Goal: Task Accomplishment & Management: Manage account settings

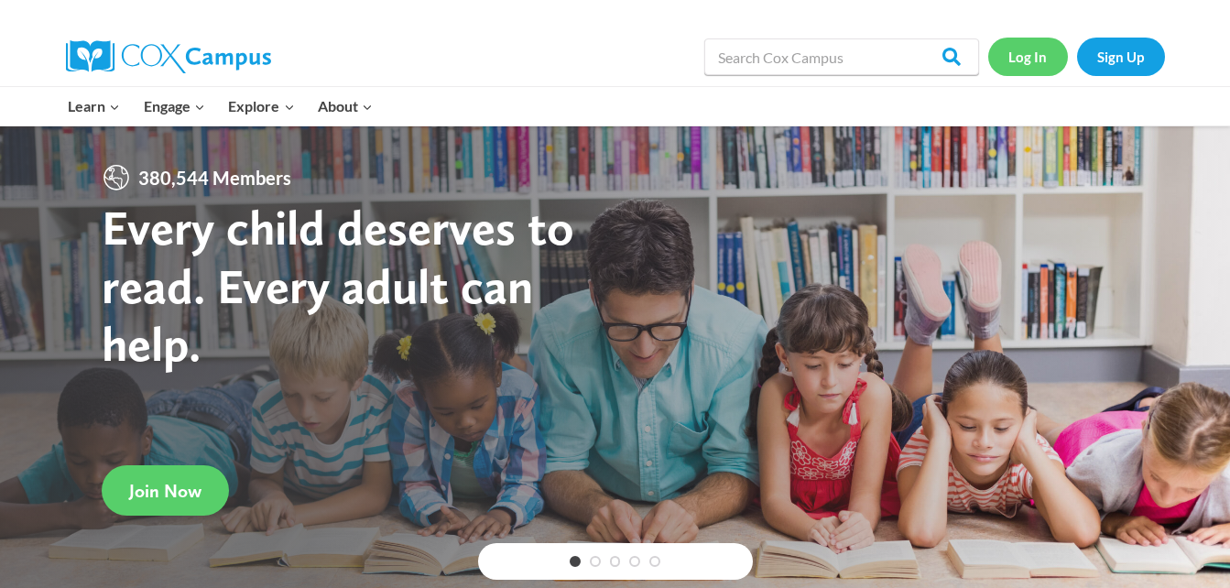
click at [1029, 56] on link "Log In" at bounding box center [1029, 57] width 80 height 38
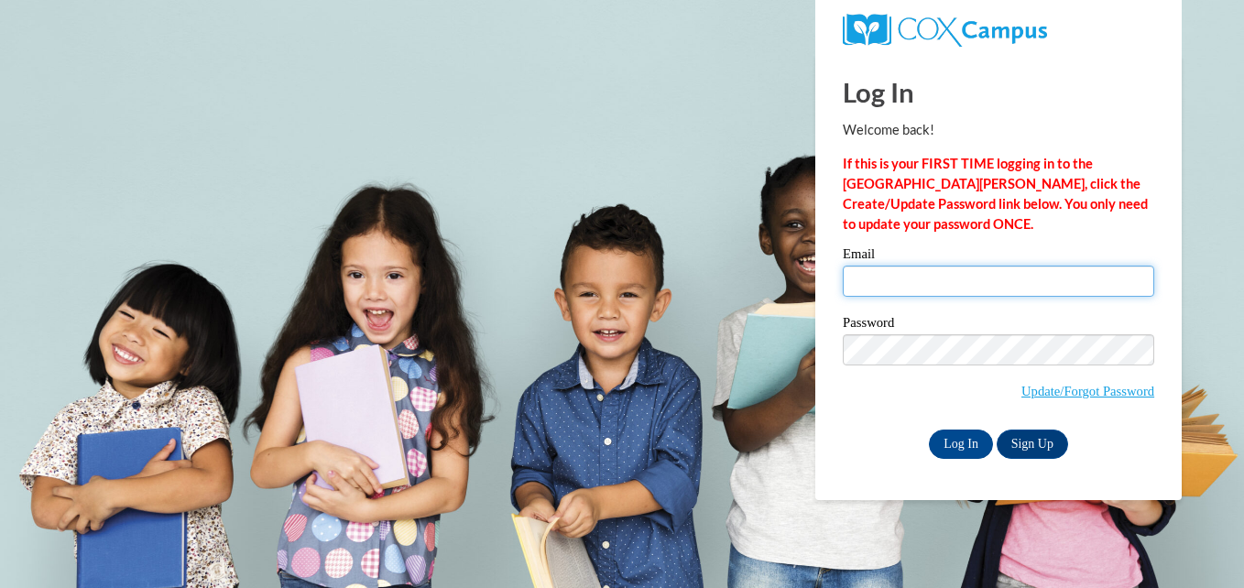
click at [867, 288] on input "Email" at bounding box center [998, 281] width 311 height 31
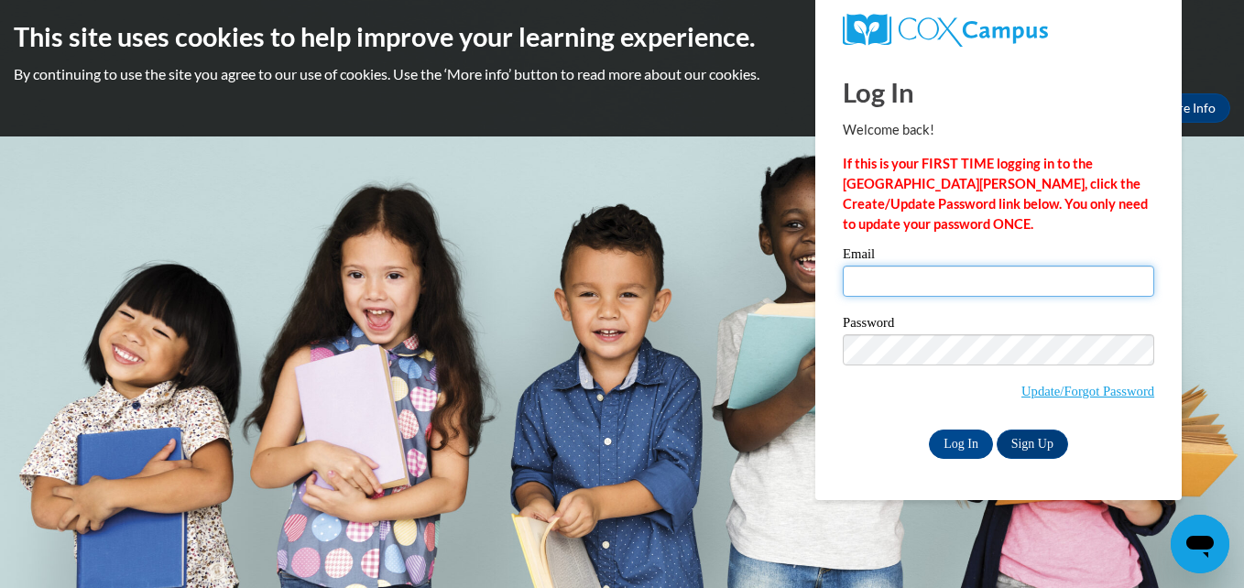
type input "[EMAIL_ADDRESS][DOMAIN_NAME]"
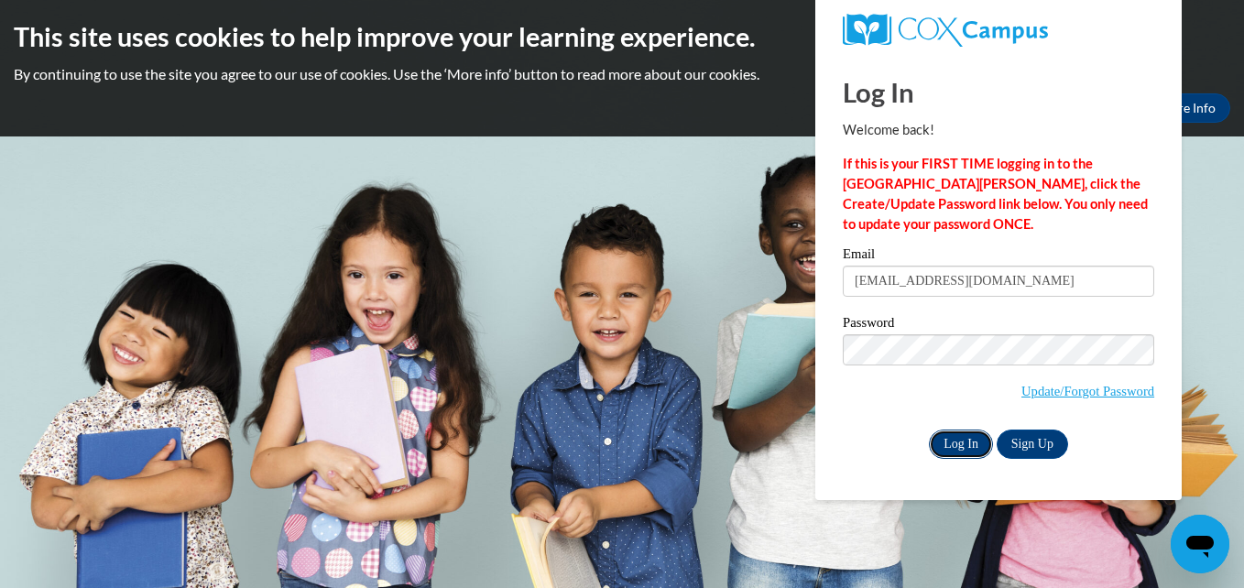
click at [949, 440] on input "Log In" at bounding box center [961, 444] width 64 height 29
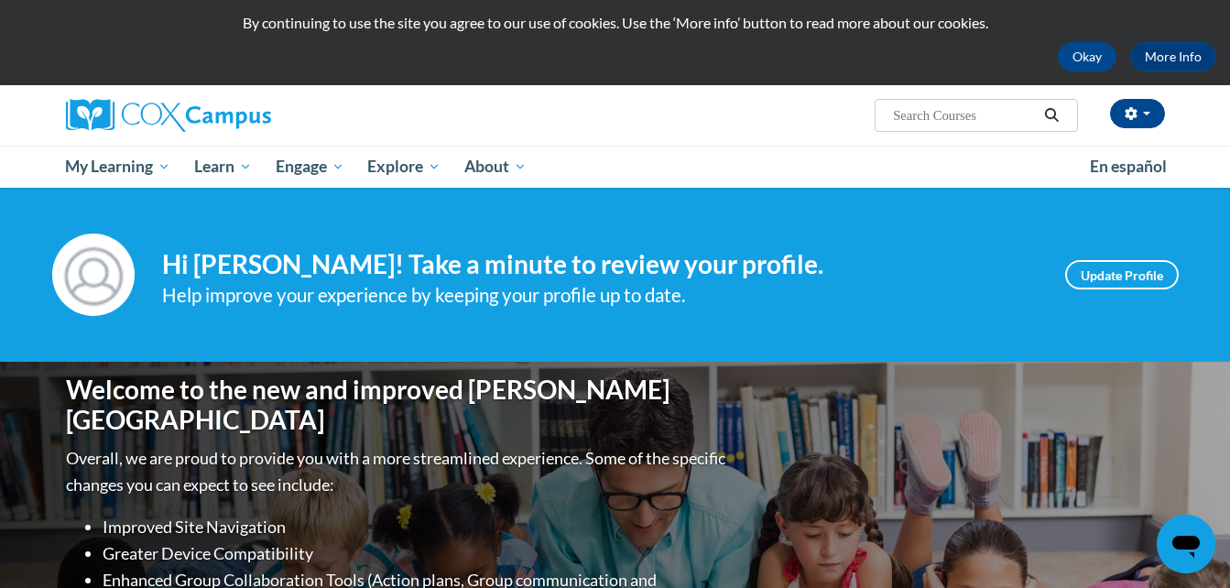
scroll to position [34, 0]
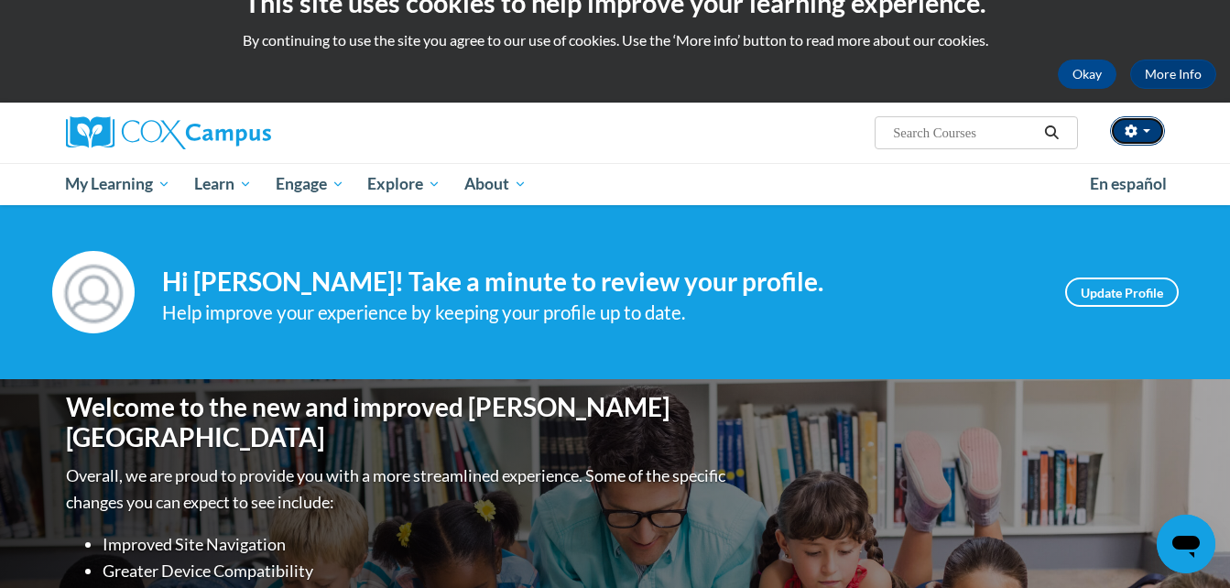
click at [1149, 130] on span "button" at bounding box center [1146, 131] width 7 height 4
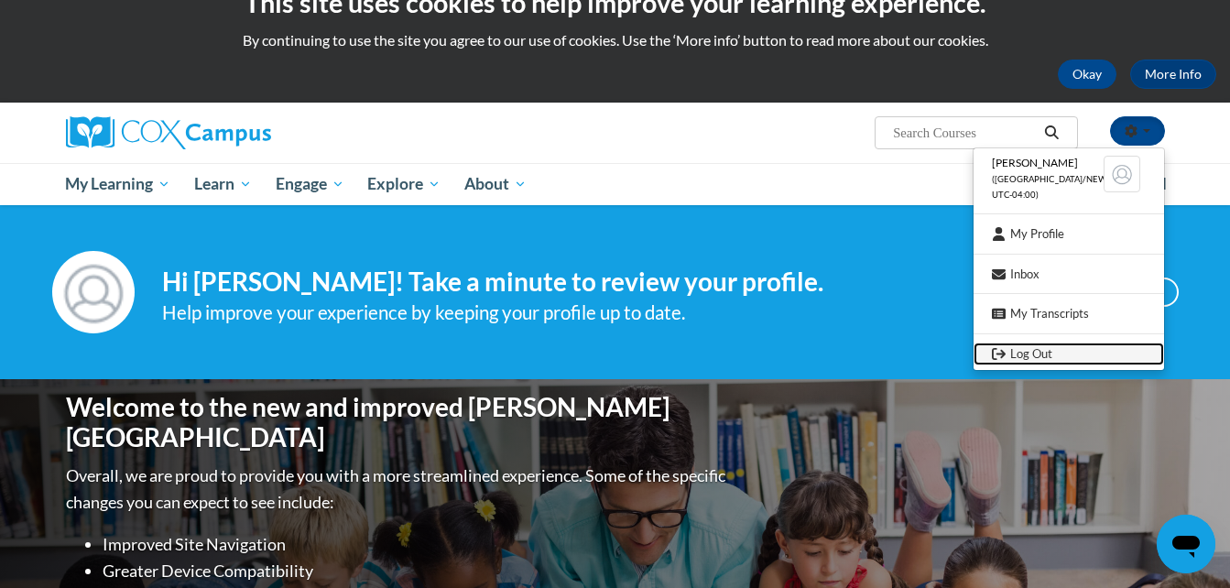
click at [1074, 349] on link "Log Out" at bounding box center [1069, 354] width 191 height 23
